Goal: Information Seeking & Learning: Learn about a topic

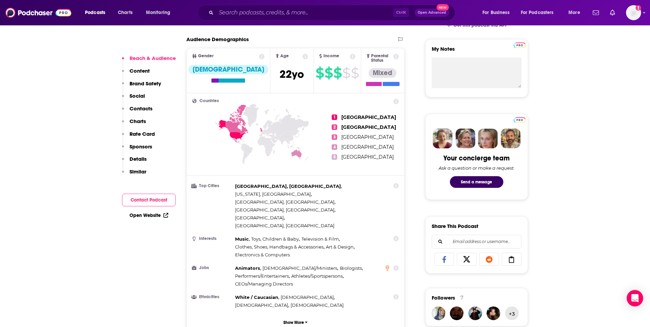
scroll to position [240, 0]
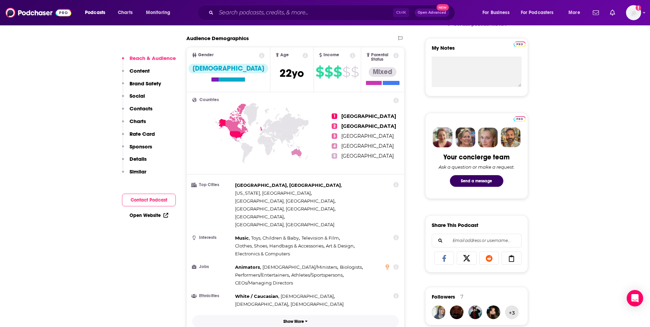
click at [297, 319] on p "Show More" at bounding box center [294, 321] width 21 height 5
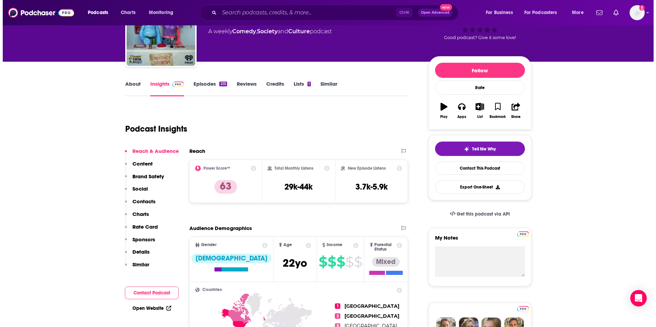
scroll to position [0, 0]
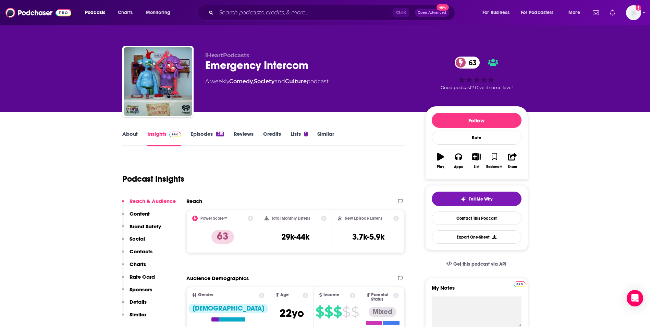
click at [206, 133] on link "Episodes 215" at bounding box center [207, 139] width 33 height 16
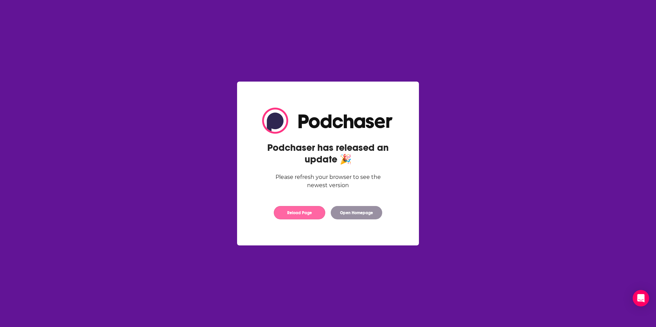
click at [307, 212] on button "Reload Page" at bounding box center [299, 212] width 51 height 13
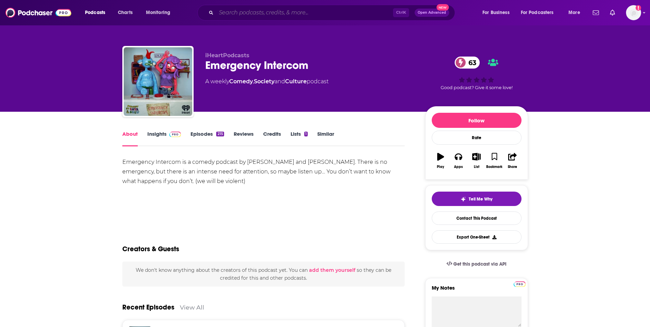
click at [252, 8] on input "Search podcasts, credits, & more..." at bounding box center [304, 12] width 177 height 11
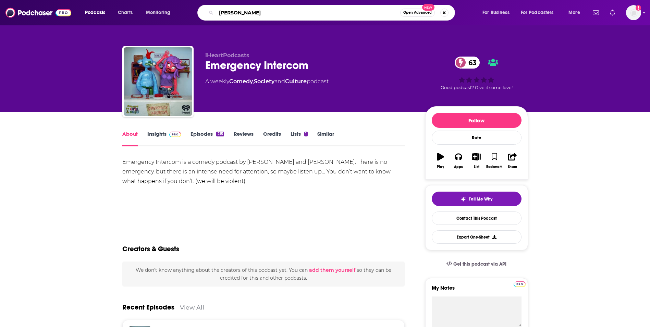
type input "isabel brown"
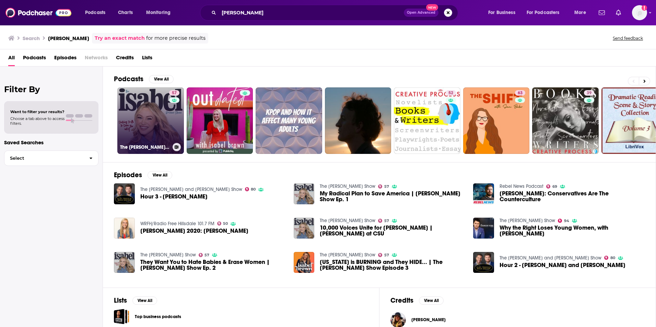
click at [150, 114] on link "57 The Isabel Brown Show" at bounding box center [150, 120] width 67 height 67
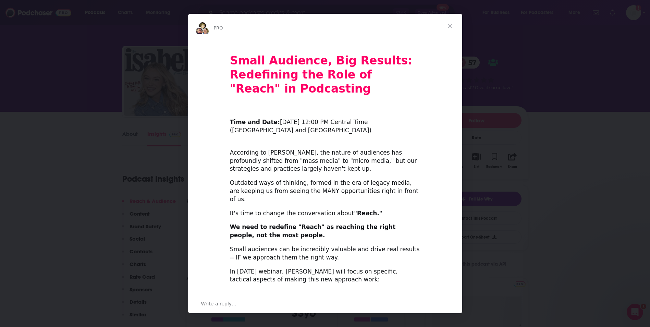
click at [453, 29] on span "Close" at bounding box center [450, 26] width 25 height 25
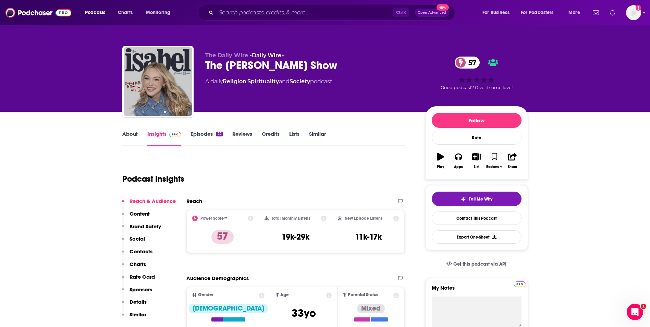
click at [205, 138] on link "Episodes 22" at bounding box center [207, 139] width 32 height 16
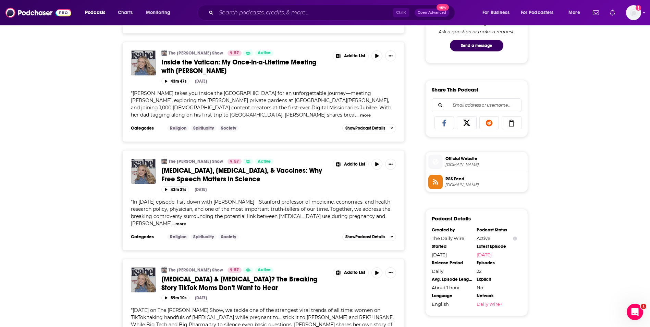
scroll to position [377, 0]
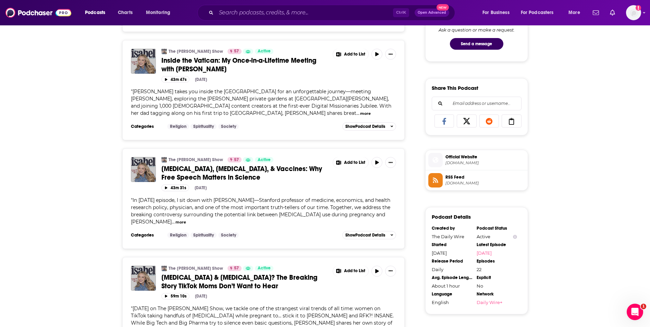
click at [395, 197] on div "" In today’s episode, I sit down with Dr. Jay Bhattacharya—Stanford professor o…" at bounding box center [264, 211] width 266 height 29
click at [186, 219] on button "more" at bounding box center [181, 222] width 11 height 6
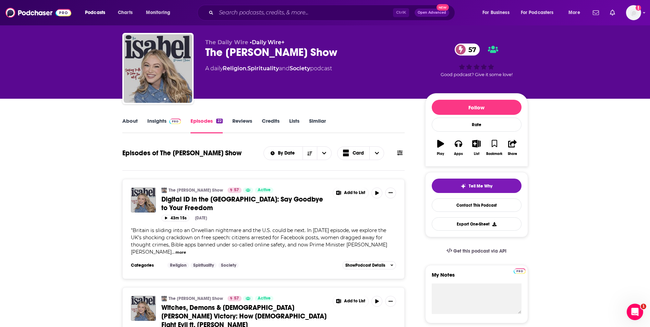
scroll to position [0, 0]
